Goal: Task Accomplishment & Management: Use online tool/utility

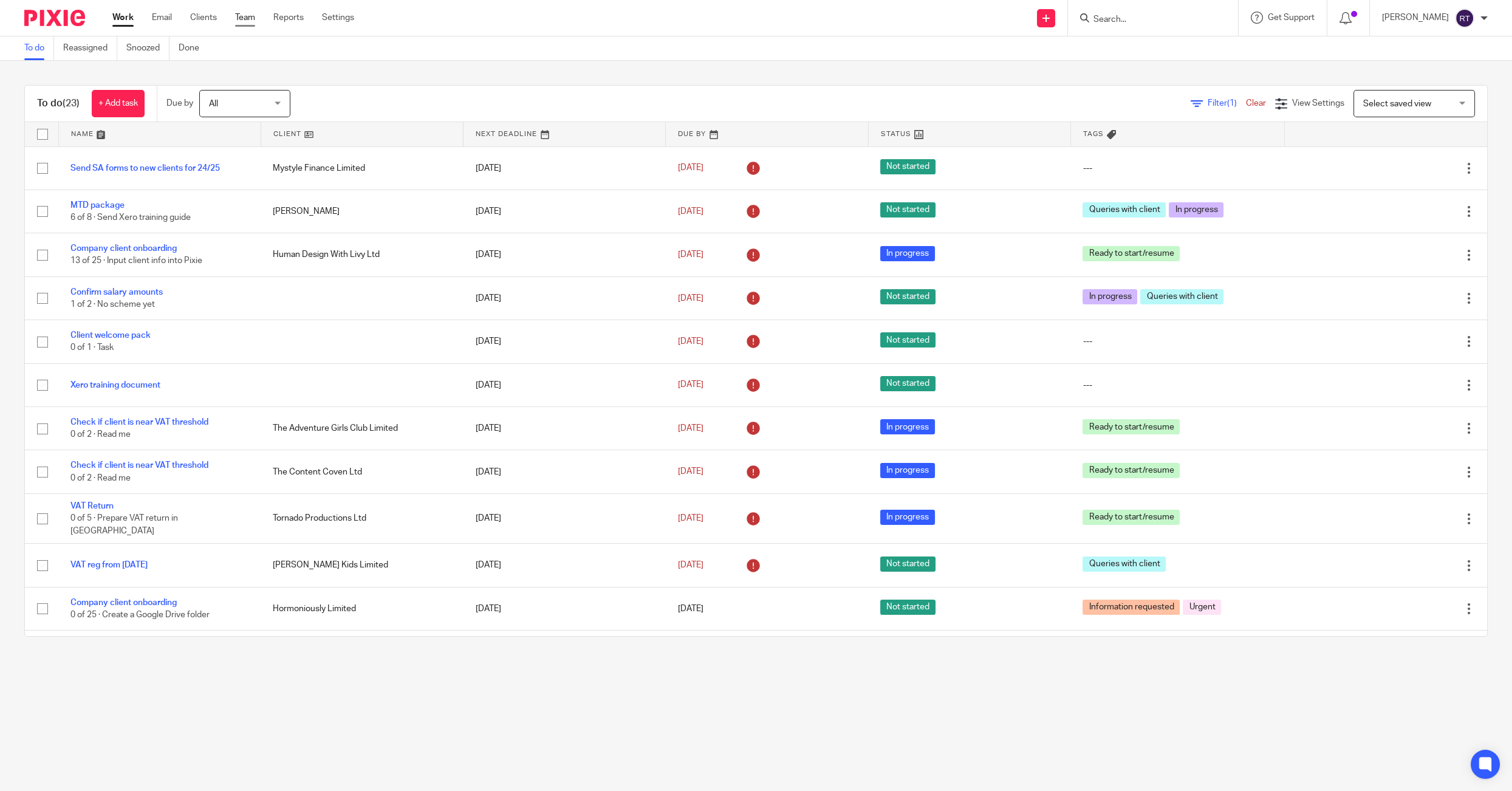
click at [243, 23] on link "Team" at bounding box center [245, 17] width 20 height 12
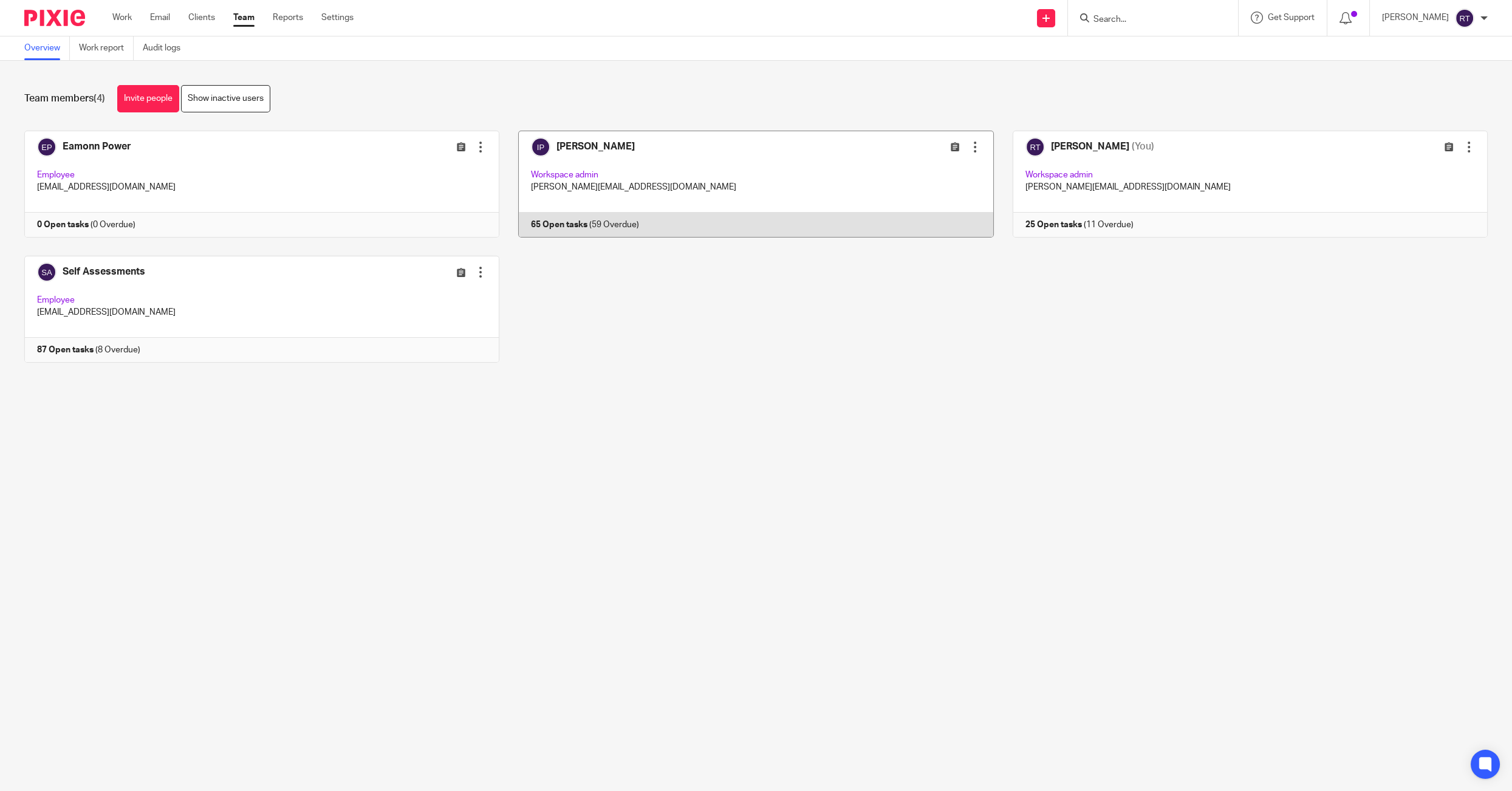
click at [578, 158] on link at bounding box center [746, 184] width 494 height 107
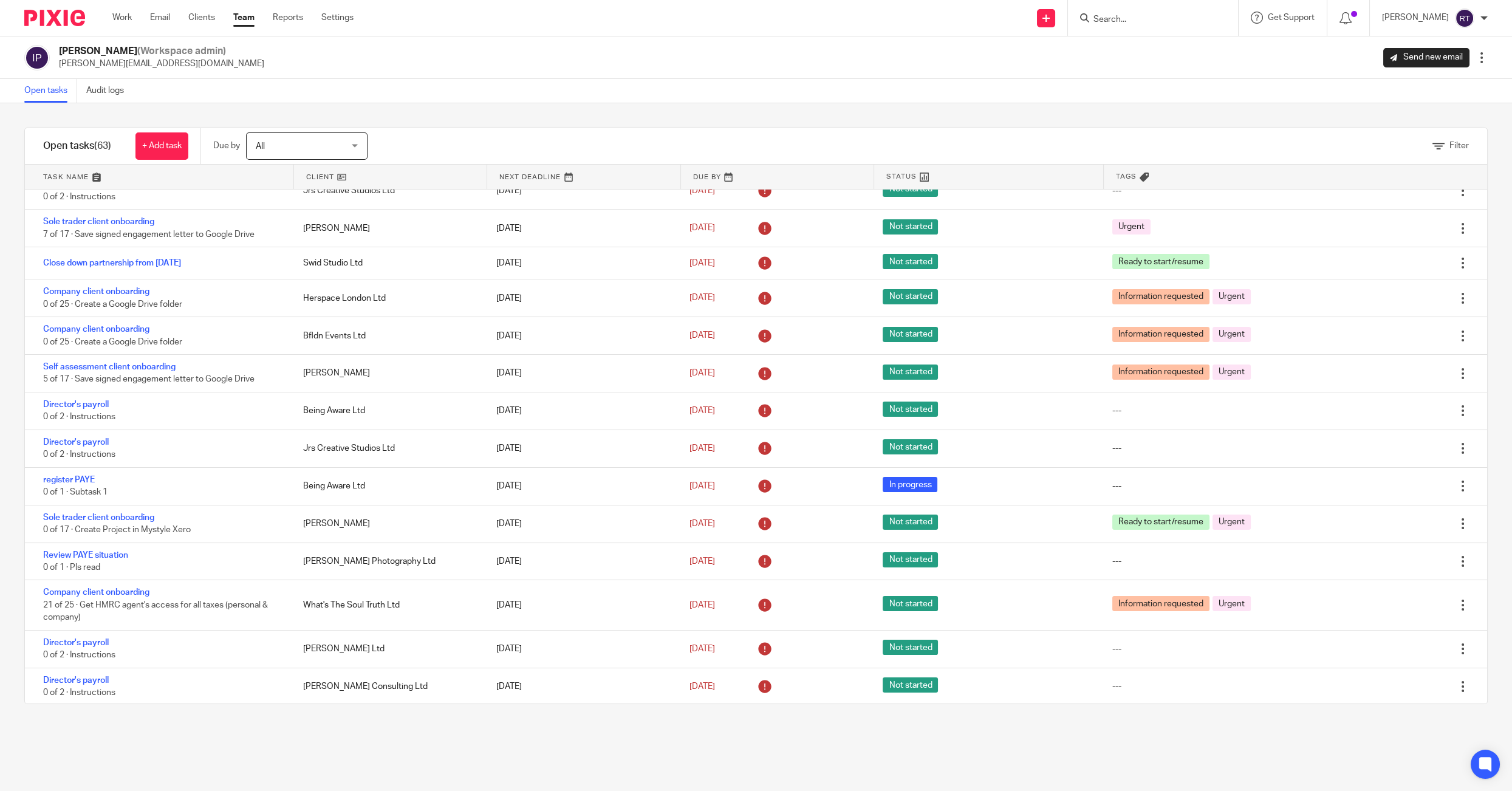
scroll to position [664, 0]
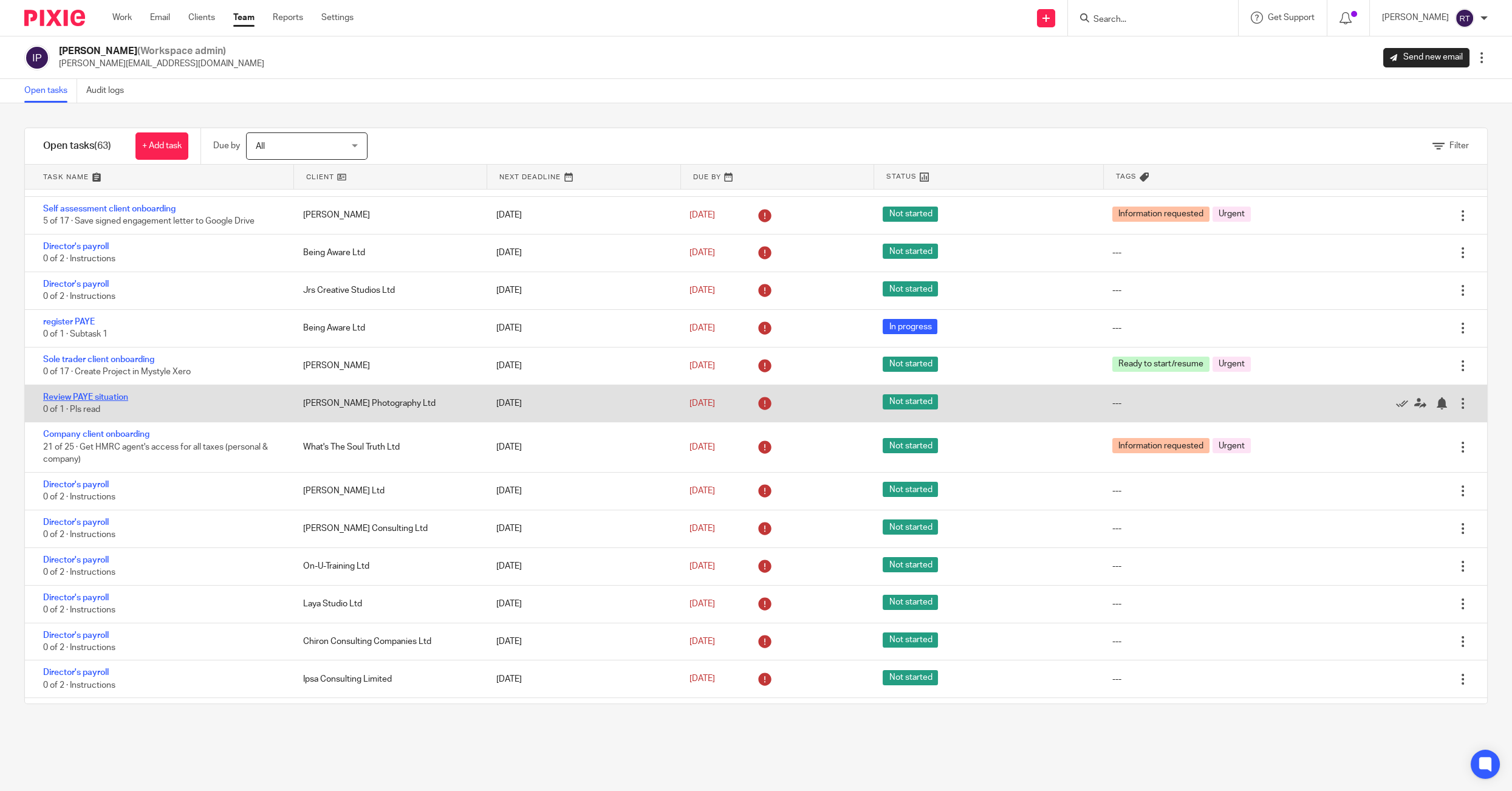
click at [60, 402] on link "Review PAYE situation" at bounding box center [86, 397] width 85 height 8
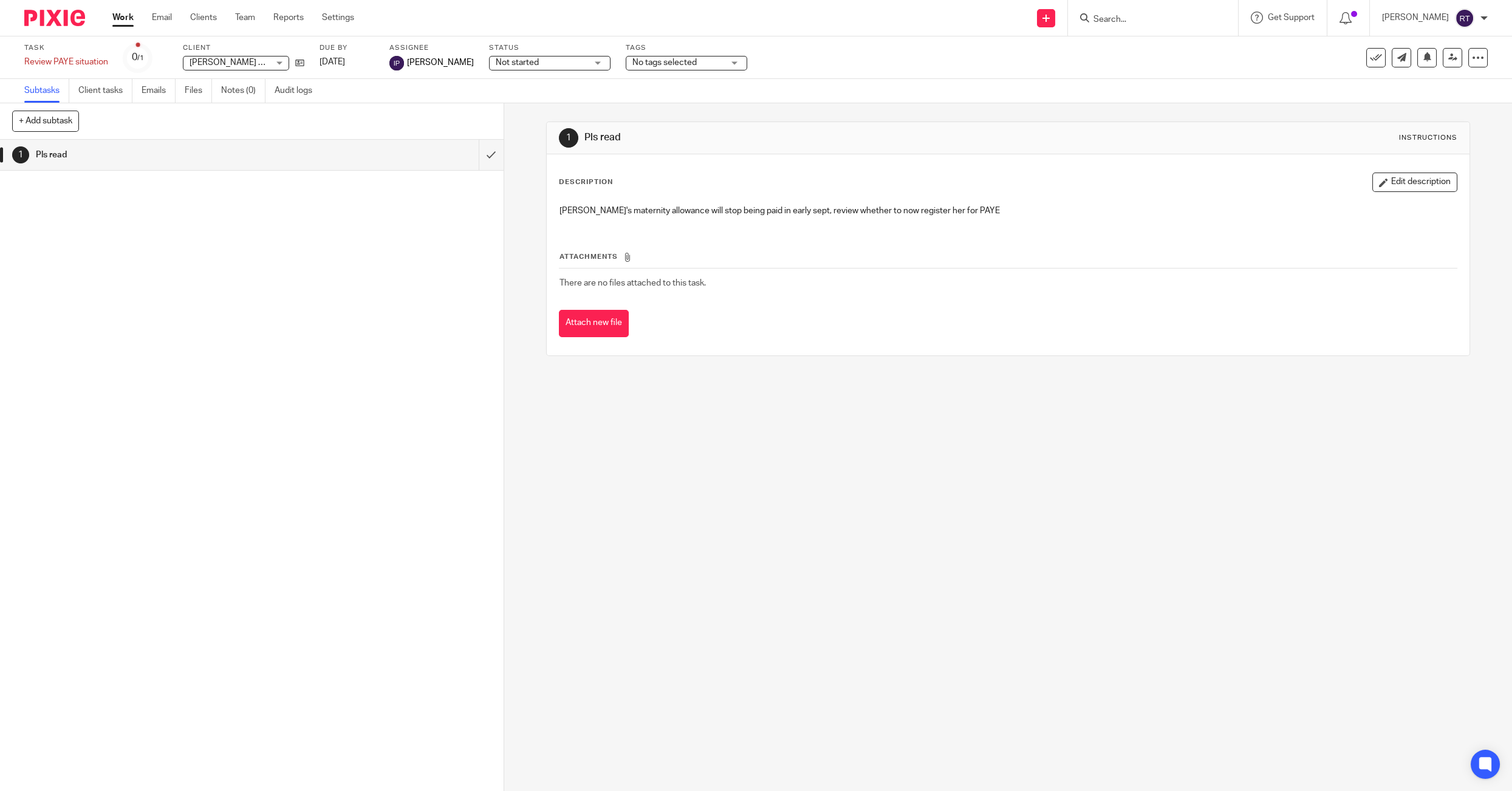
click at [121, 23] on link "Work" at bounding box center [123, 17] width 21 height 12
